Goal: Task Accomplishment & Management: Manage account settings

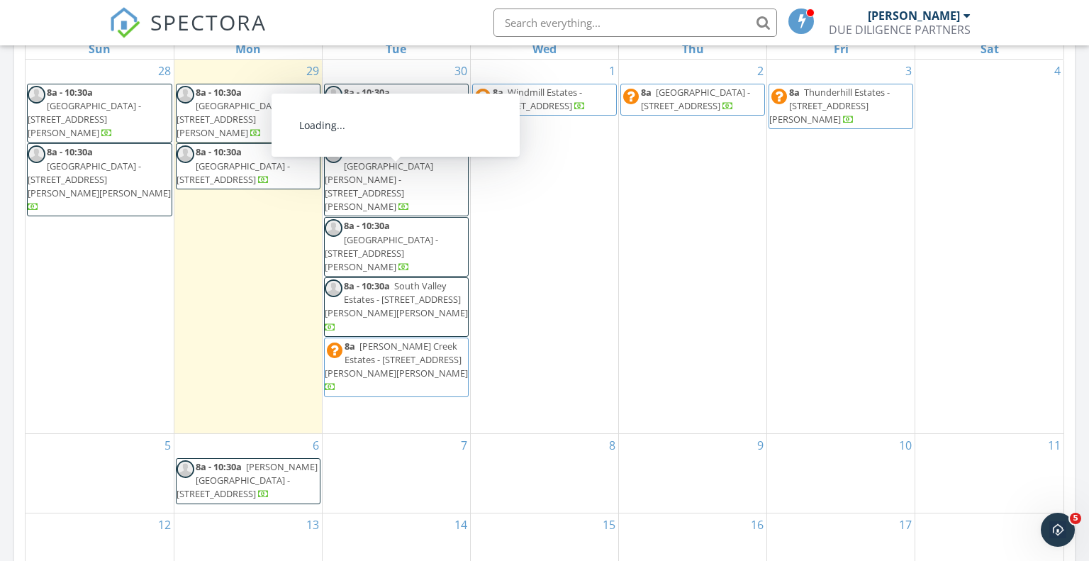
scroll to position [638, 0]
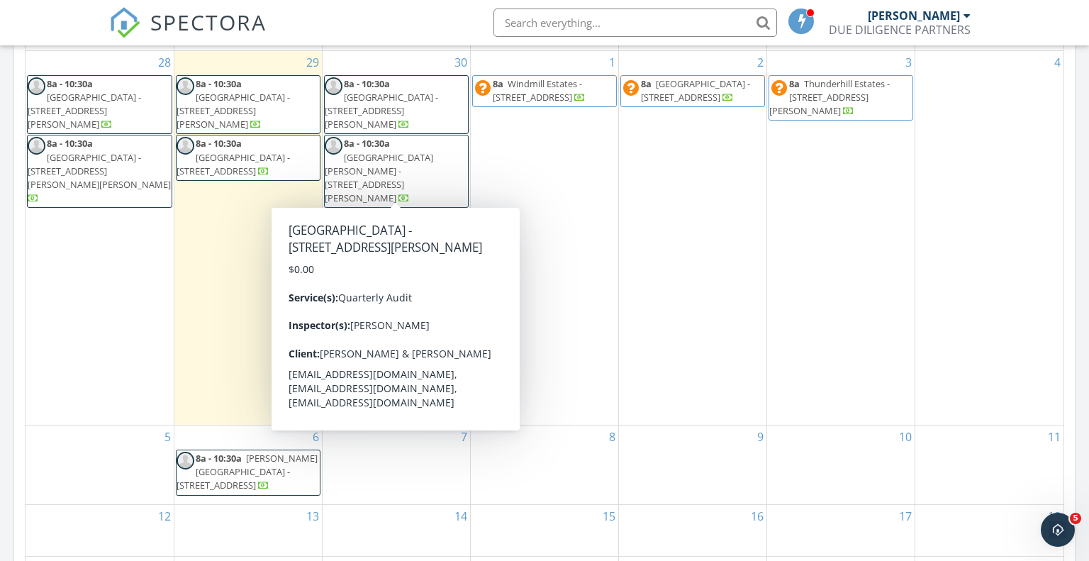
click at [353, 208] on link "8a - 10:30a Loon Lake - 8 Crane Lake Dr, Linden 48451" at bounding box center [396, 238] width 145 height 60
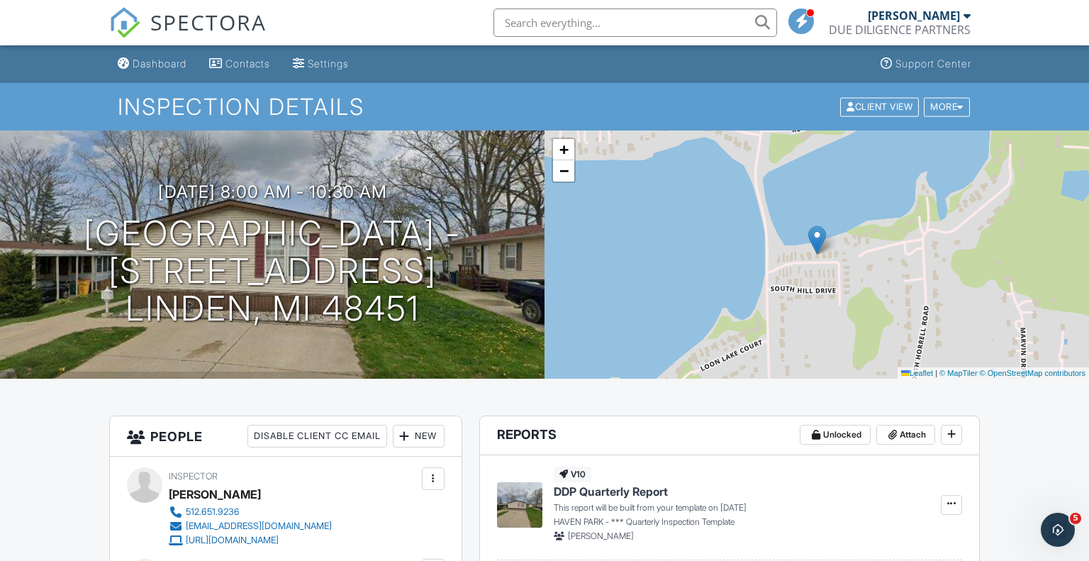
click at [160, 24] on span "SPECTORA" at bounding box center [208, 22] width 116 height 30
